Goal: Task Accomplishment & Management: Manage account settings

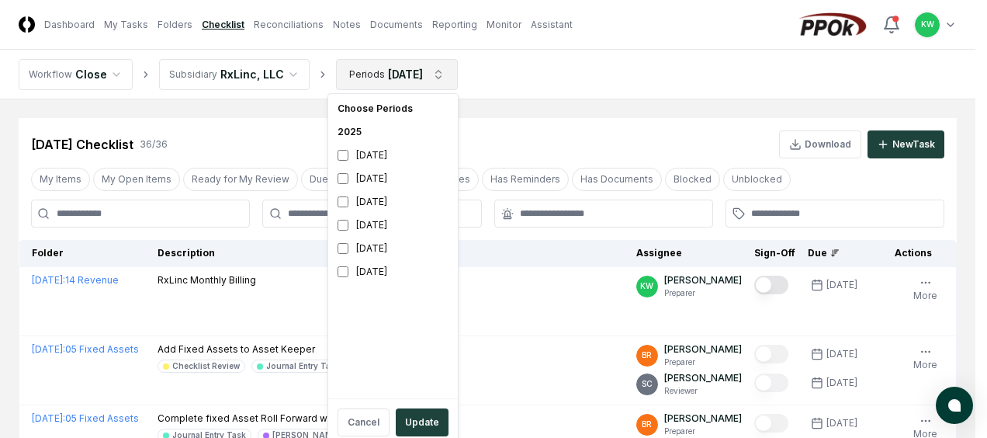
click at [411, 413] on button "Update" at bounding box center [422, 422] width 53 height 28
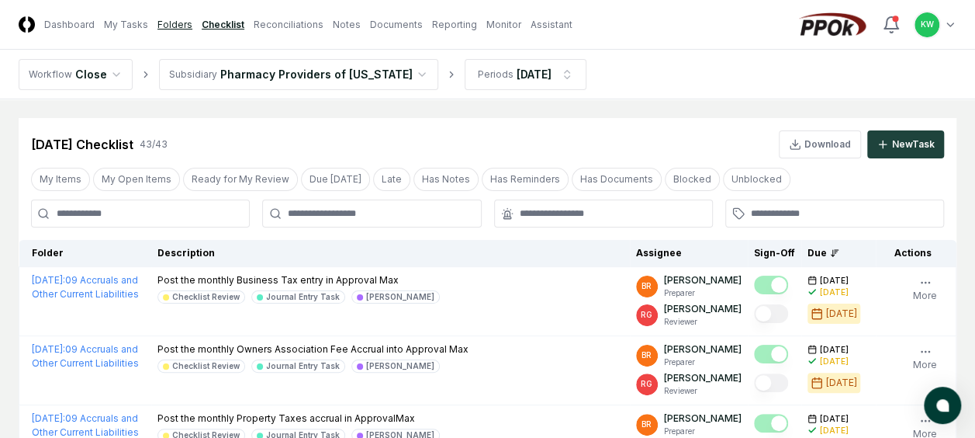
click at [168, 25] on link "Folders" at bounding box center [174, 25] width 35 height 14
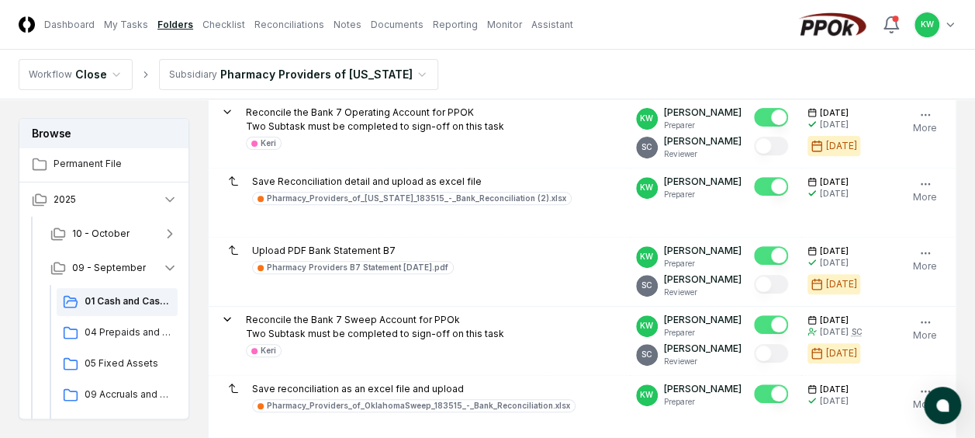
scroll to position [227, 0]
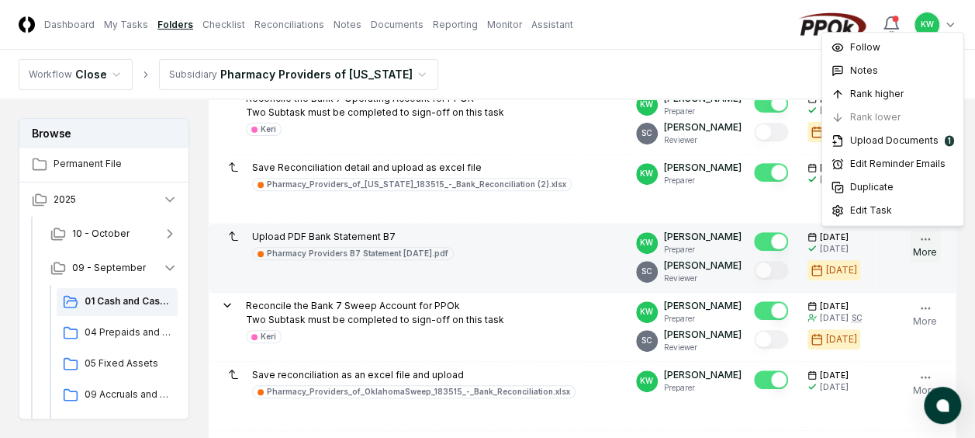
click at [919, 236] on icon "button" at bounding box center [925, 239] width 12 height 12
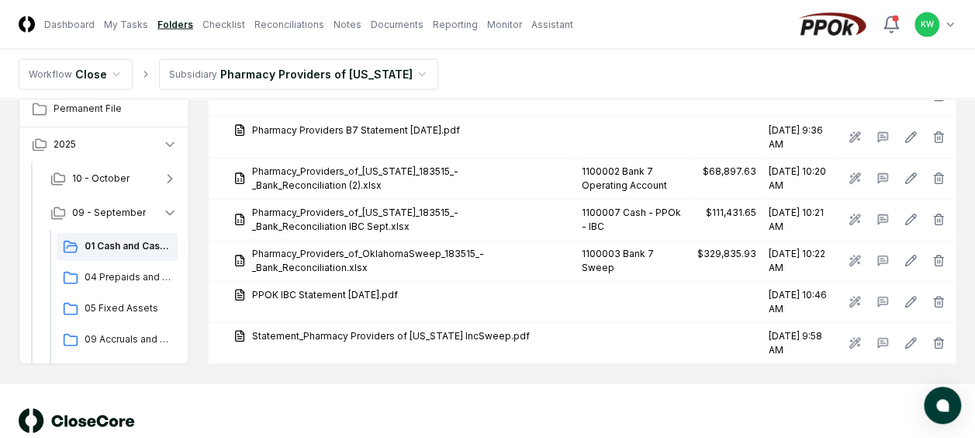
scroll to position [1759, 0]
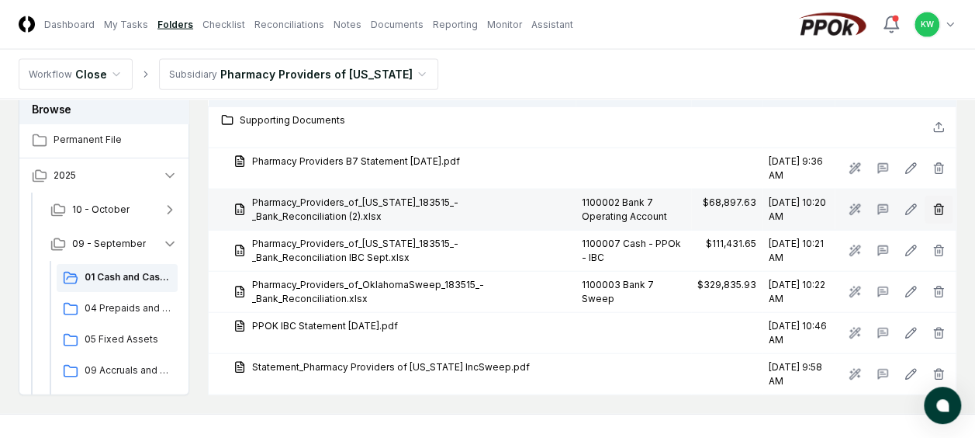
click at [939, 209] on line "button" at bounding box center [939, 210] width 0 height 3
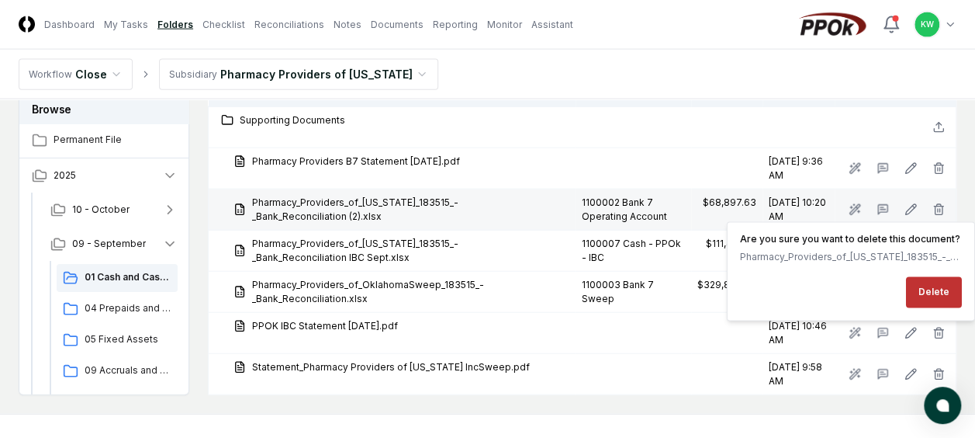
click at [929, 282] on button "Delete" at bounding box center [934, 291] width 56 height 31
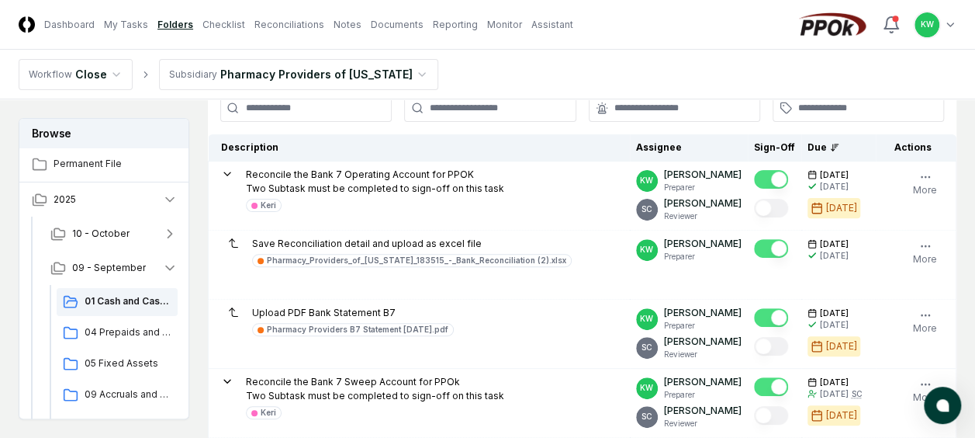
scroll to position [165, 0]
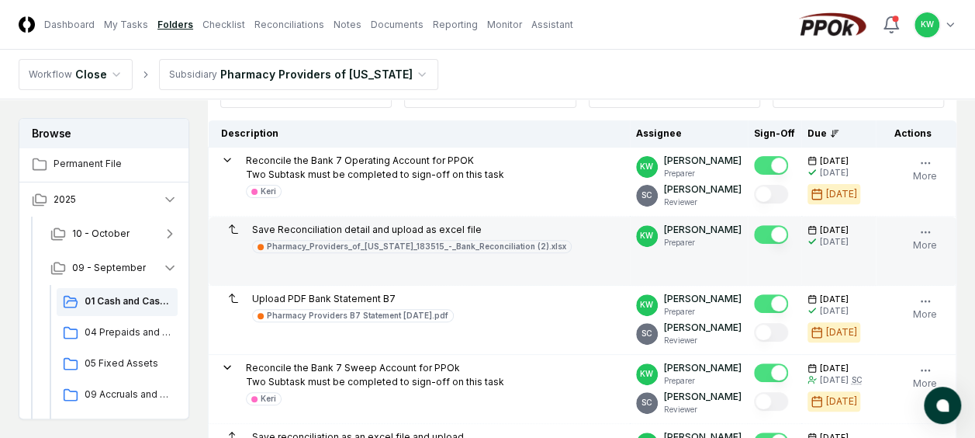
click at [767, 234] on button "Mark complete" at bounding box center [771, 234] width 34 height 19
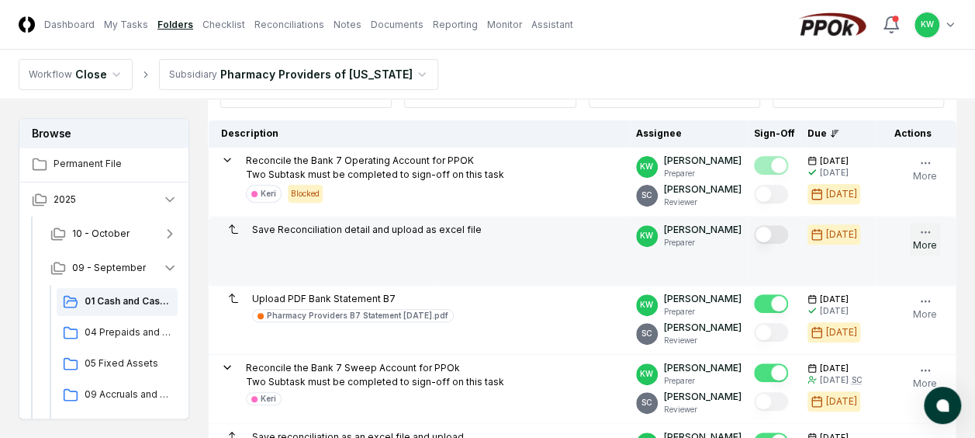
click at [925, 230] on icon "button" at bounding box center [925, 232] width 12 height 12
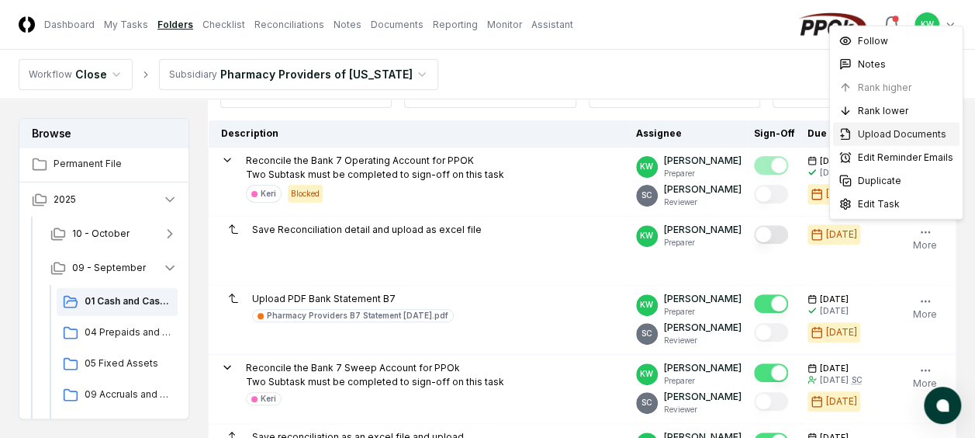
click at [875, 135] on span "Upload Documents" at bounding box center [902, 134] width 88 height 14
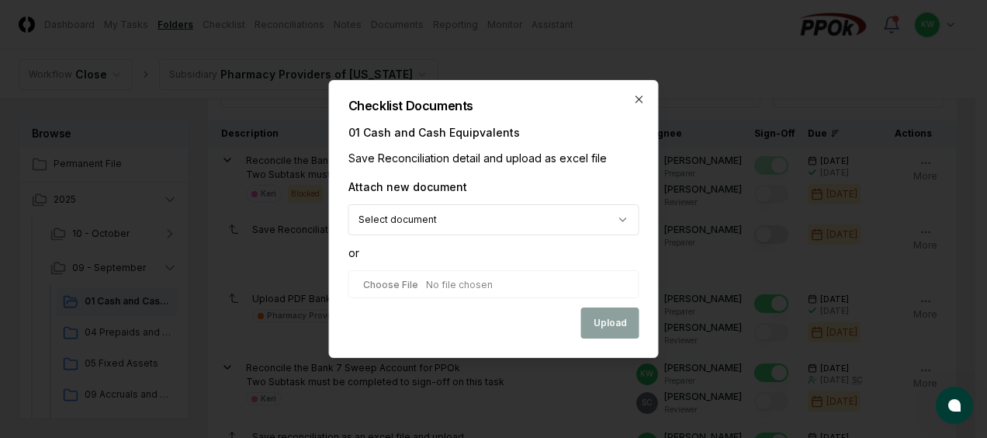
click at [478, 286] on input "file" at bounding box center [493, 284] width 291 height 28
type input "**********"
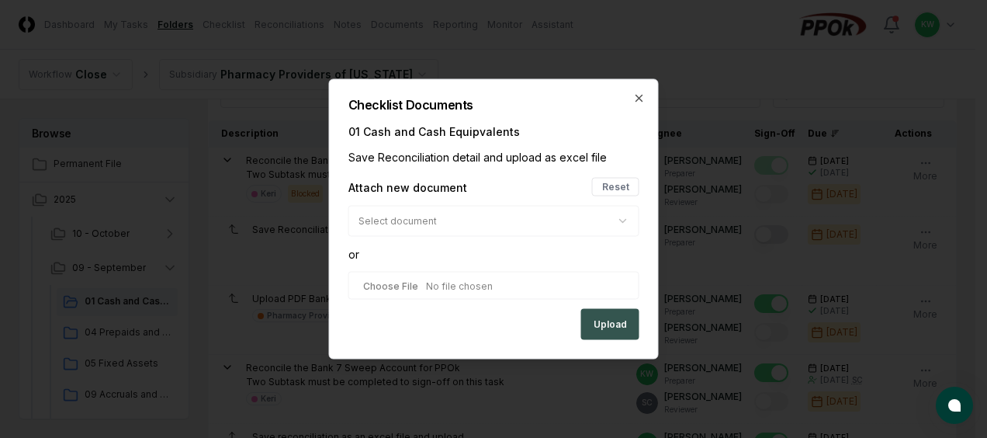
click at [624, 317] on button "Upload" at bounding box center [610, 324] width 58 height 31
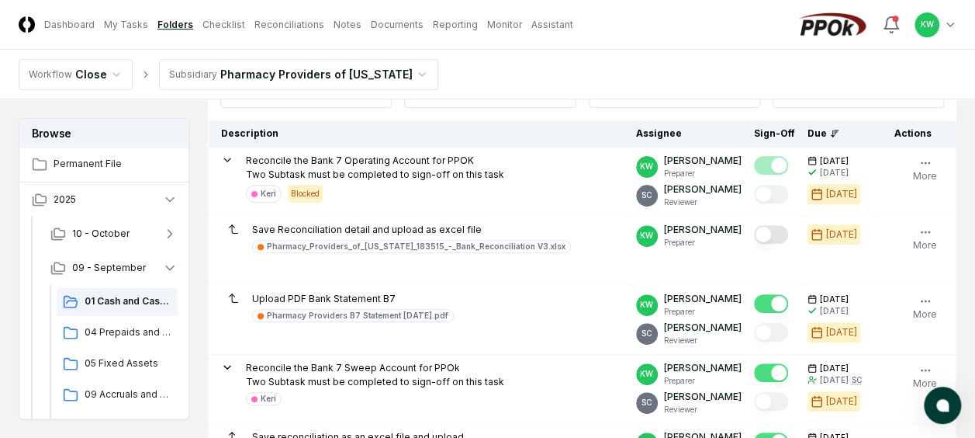
click at [782, 230] on button "Mark complete" at bounding box center [771, 234] width 34 height 19
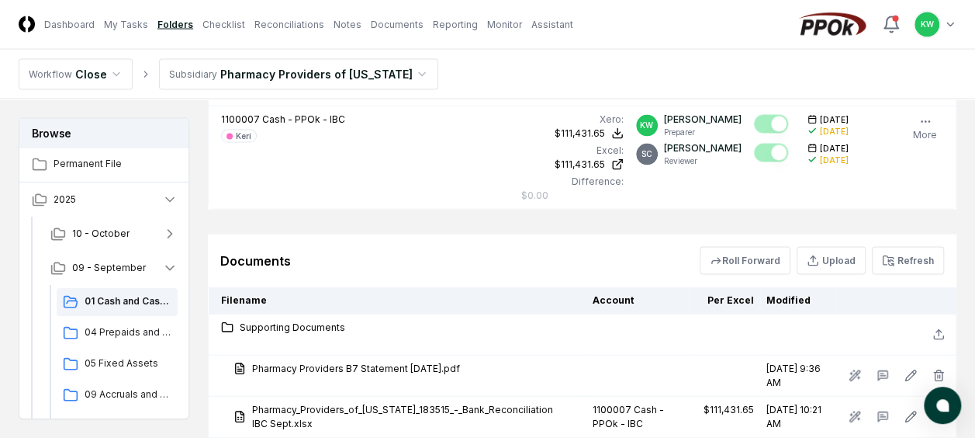
scroll to position [1552, 0]
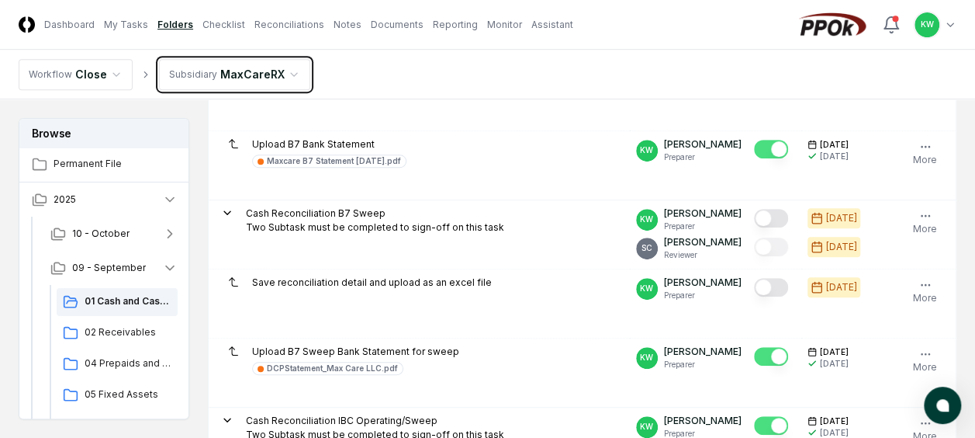
scroll to position [320, 0]
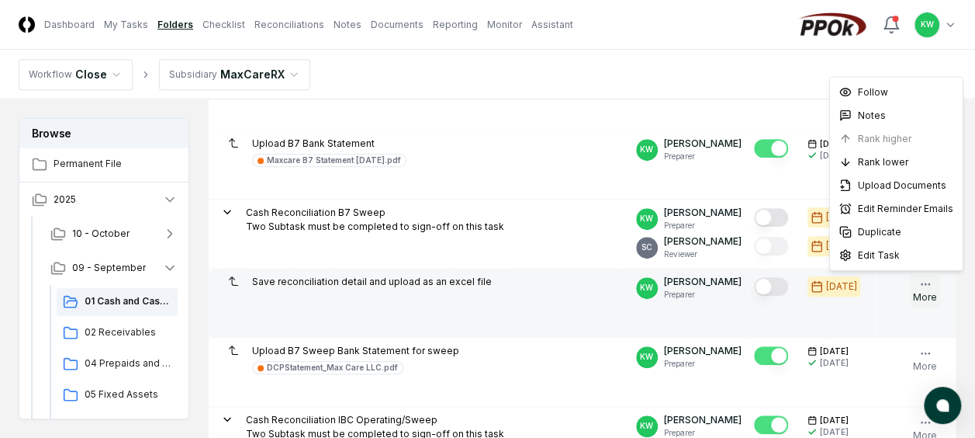
click at [917, 284] on button "More" at bounding box center [925, 291] width 30 height 33
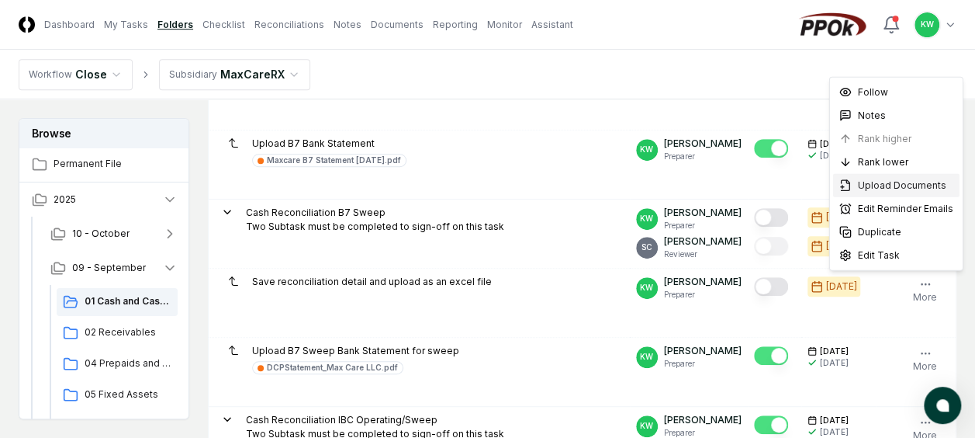
click at [887, 185] on span "Upload Documents" at bounding box center [902, 185] width 88 height 14
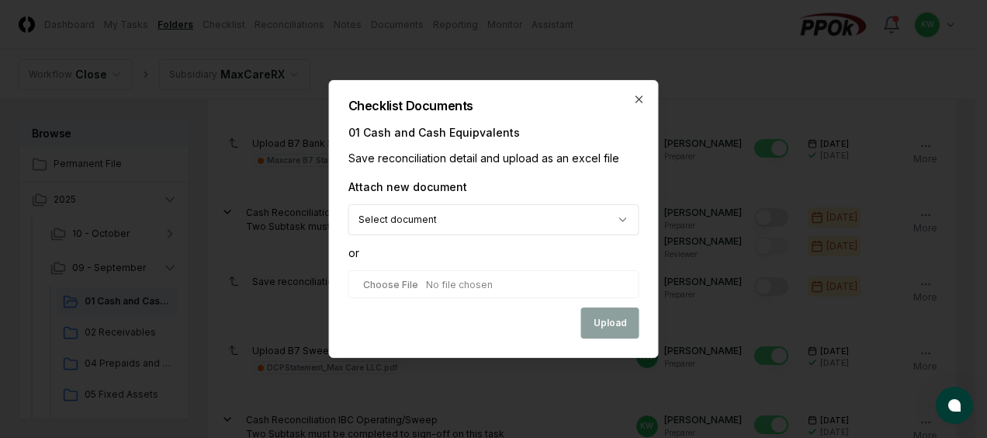
click at [465, 289] on input "file" at bounding box center [493, 284] width 291 height 28
type input "**********"
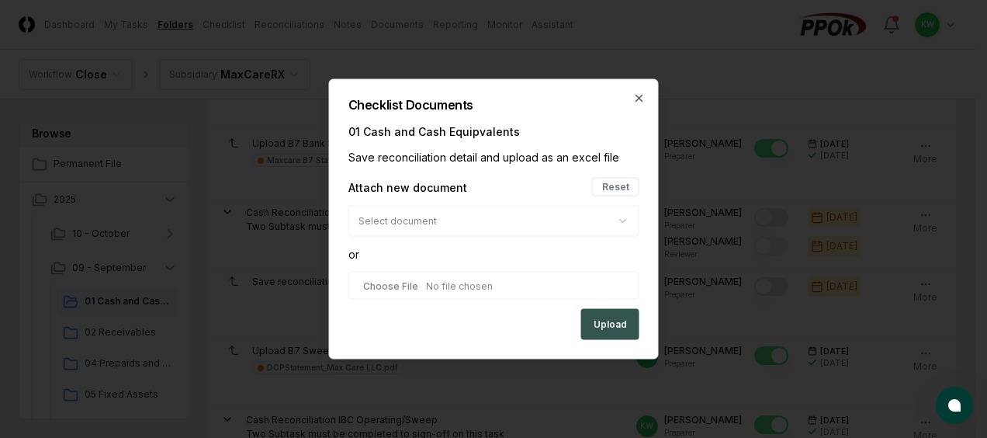
click at [613, 330] on button "Upload" at bounding box center [610, 324] width 58 height 31
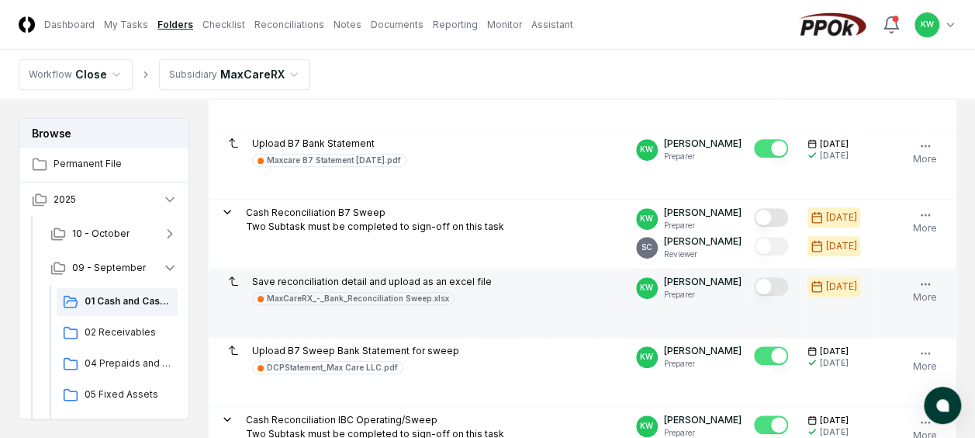
click at [779, 285] on button "Mark complete" at bounding box center [771, 286] width 34 height 19
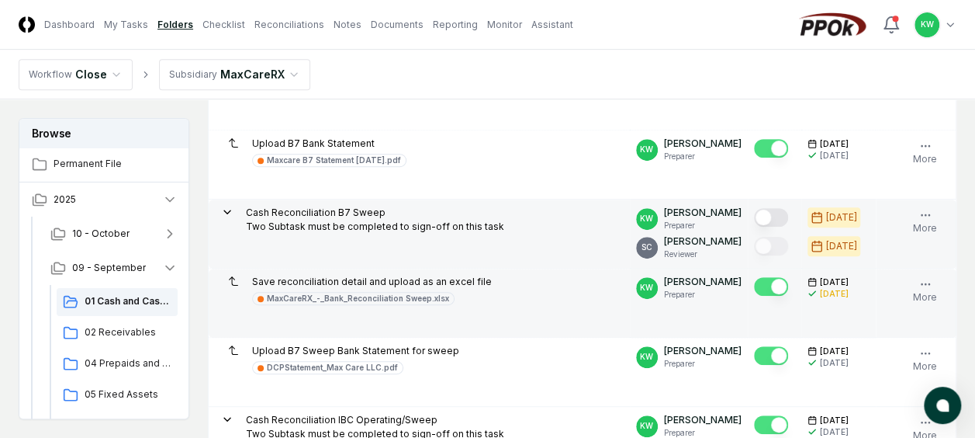
click at [783, 212] on button "Mark complete" at bounding box center [771, 217] width 34 height 19
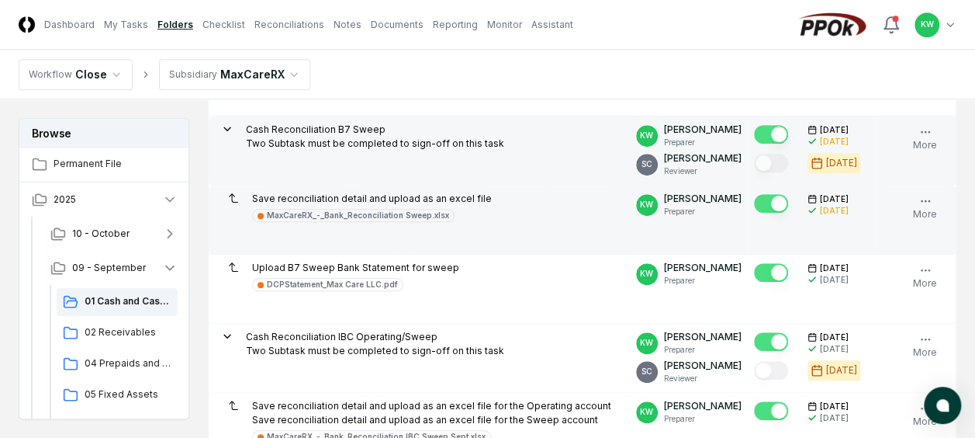
scroll to position [20, 0]
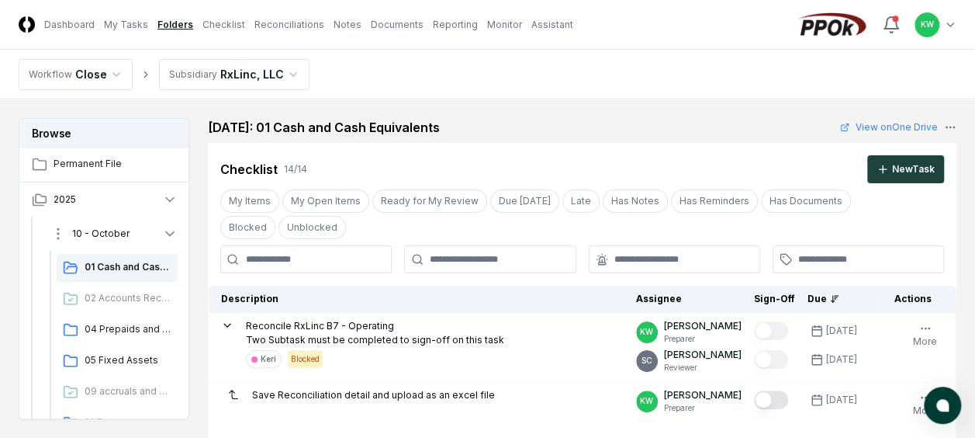
click at [170, 228] on icon "button" at bounding box center [170, 234] width 16 height 16
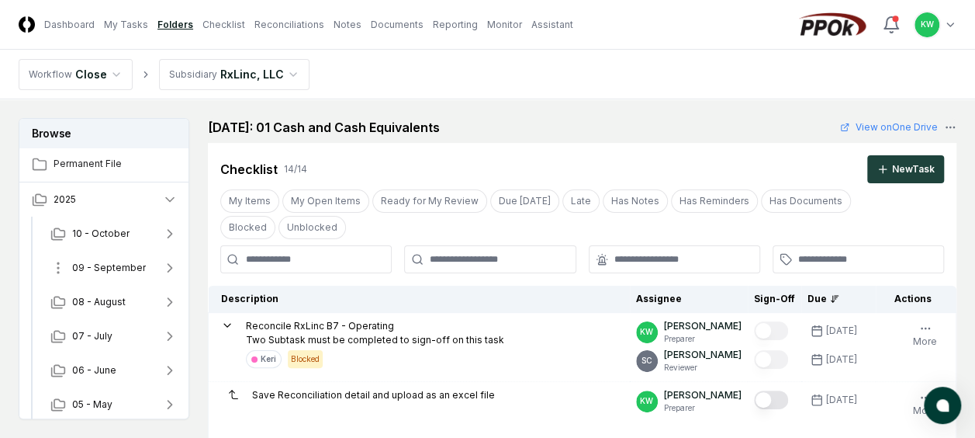
click at [116, 261] on span "09 - September" at bounding box center [109, 268] width 74 height 14
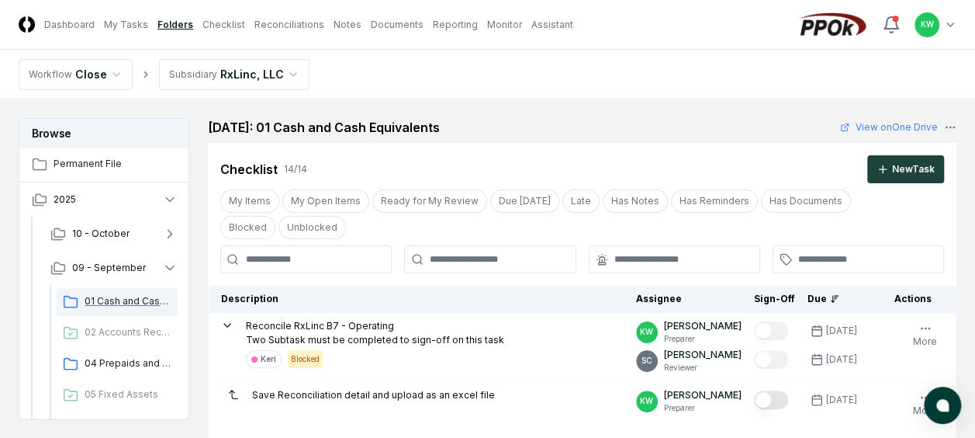
click at [114, 296] on span "01 Cash and Cash Equivalents" at bounding box center [128, 301] width 87 height 14
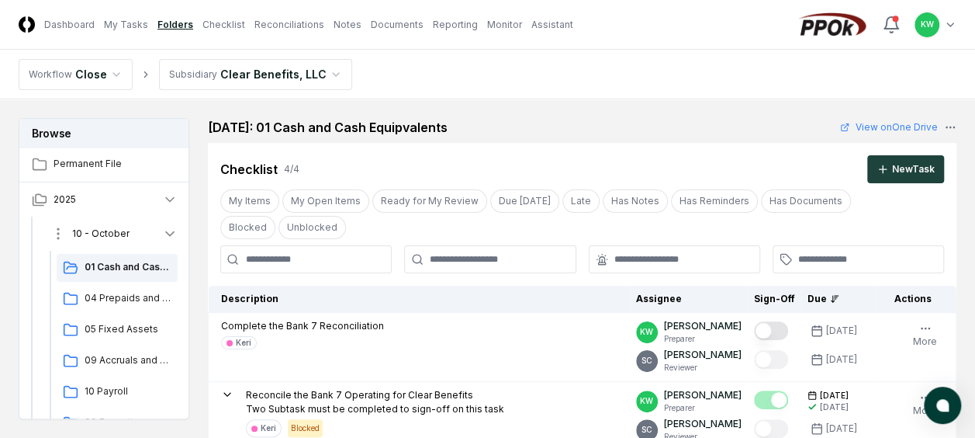
click at [168, 227] on icon "button" at bounding box center [170, 234] width 16 height 16
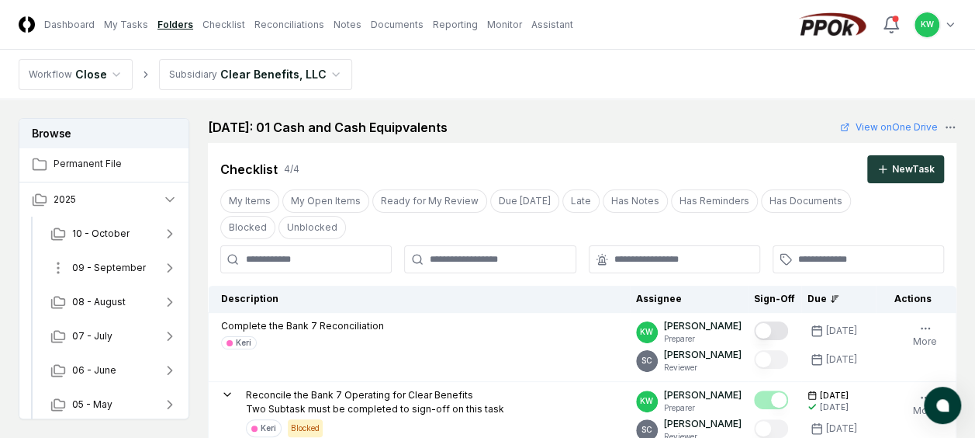
click at [110, 265] on span "09 - September" at bounding box center [109, 268] width 74 height 14
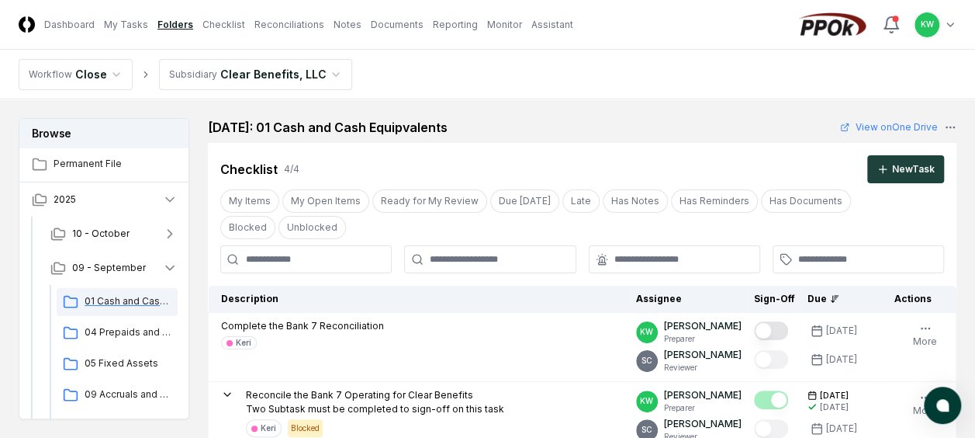
click at [109, 299] on span "01 Cash and Cash Equipvalents" at bounding box center [128, 301] width 87 height 14
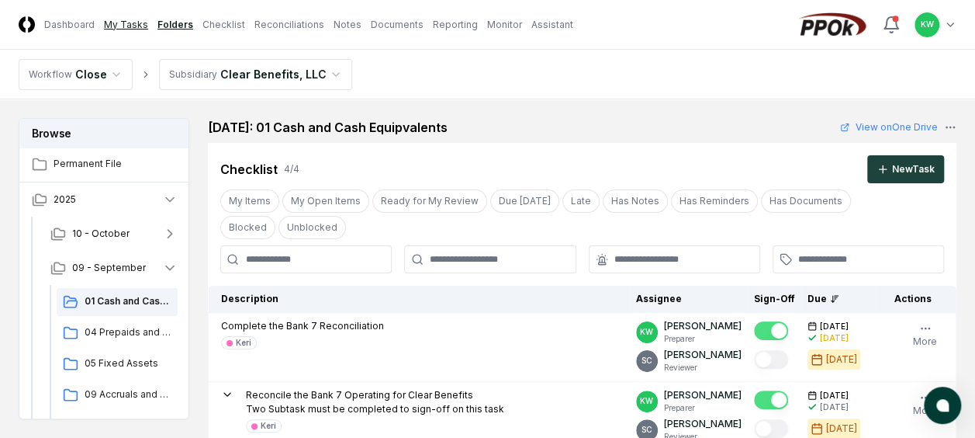
click at [126, 22] on link "My Tasks" at bounding box center [126, 25] width 44 height 14
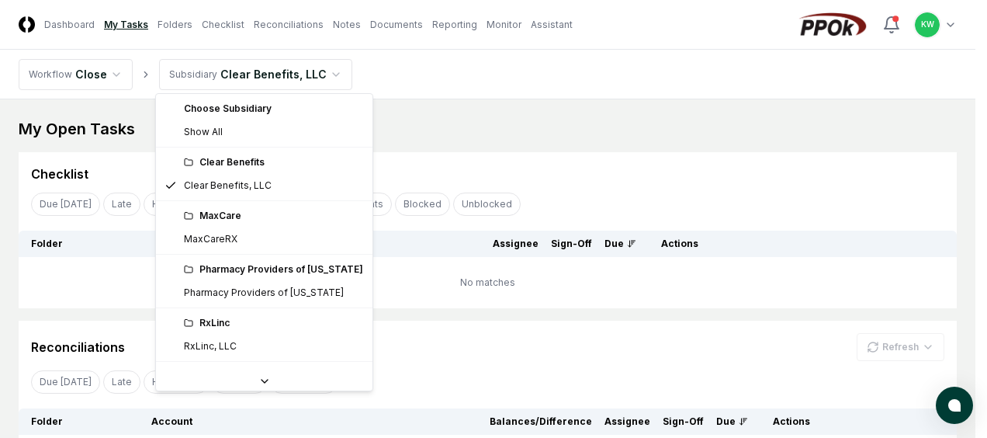
click at [320, 74] on html "CloseCore Dashboard My Tasks Folders Checklist Reconciliations Notes Documents …" at bounding box center [493, 298] width 987 height 597
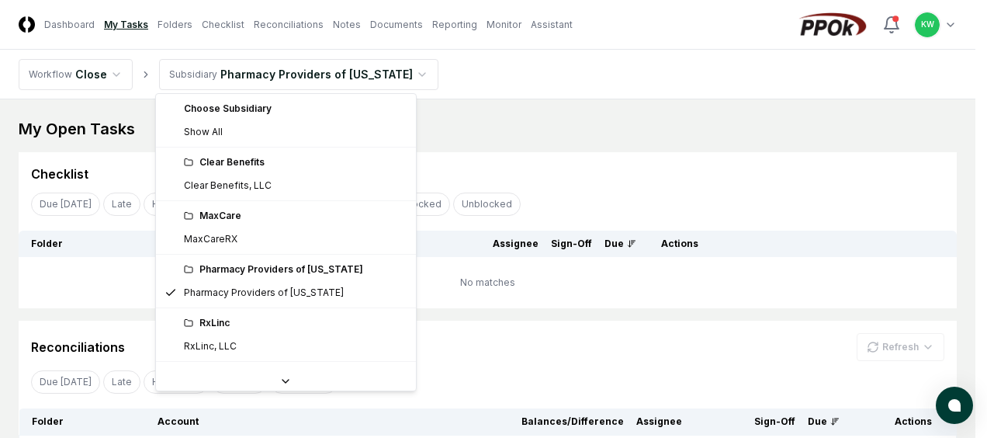
click at [403, 65] on html "CloseCore Dashboard My Tasks Folders Checklist Reconciliations Notes Documents …" at bounding box center [493, 376] width 987 height 753
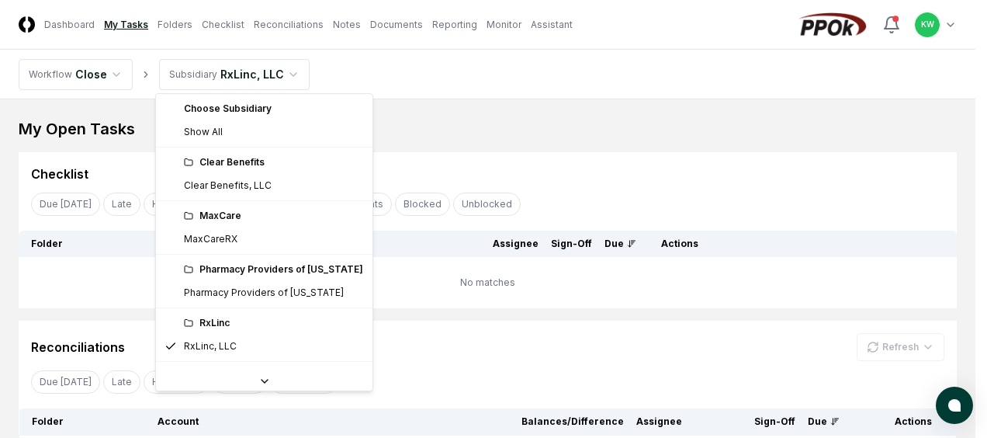
click at [287, 71] on html "CloseCore Dashboard My Tasks Folders Checklist Reconciliations Notes Documents …" at bounding box center [493, 428] width 987 height 856
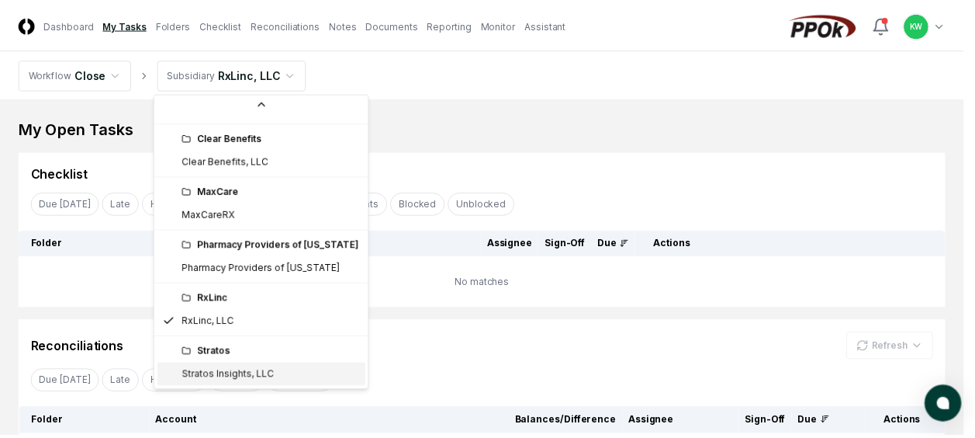
scroll to position [42, 0]
